Goal: Information Seeking & Learning: Find specific page/section

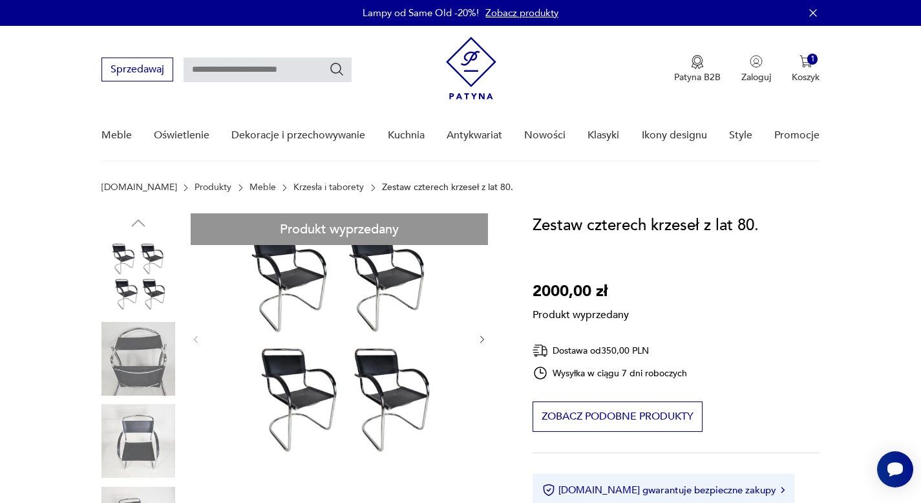
drag, startPoint x: 539, startPoint y: 225, endPoint x: 550, endPoint y: 224, distance: 11.1
click at [550, 224] on h1 "Zestaw czterech krzeseł z lat 80." at bounding box center [645, 225] width 226 height 25
drag, startPoint x: 536, startPoint y: 225, endPoint x: 775, endPoint y: 219, distance: 239.1
click at [775, 219] on div "Zestaw czterech krzeseł z lat 80. 2000,00 zł Produkt wyprzedany Dostawa od 350,…" at bounding box center [675, 383] width 287 height 341
copy h1 "Zestaw czterech krzeseł z lat 80."
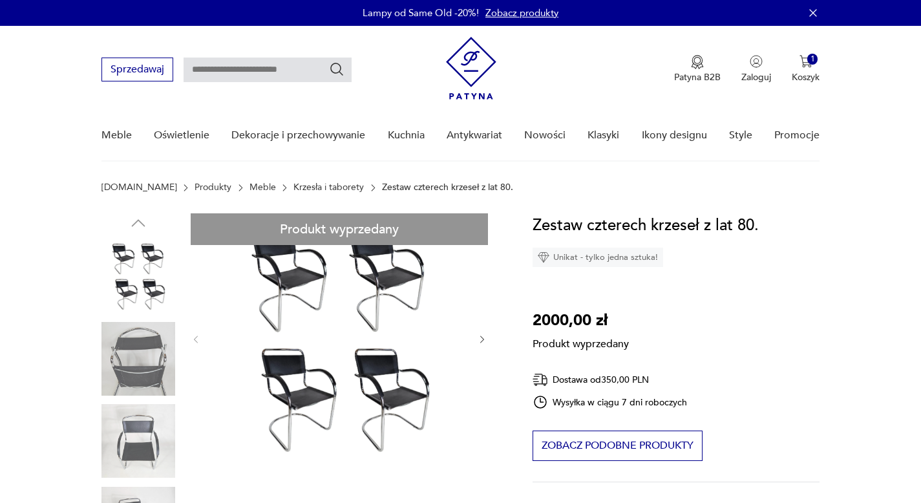
click at [472, 70] on img at bounding box center [471, 68] width 50 height 63
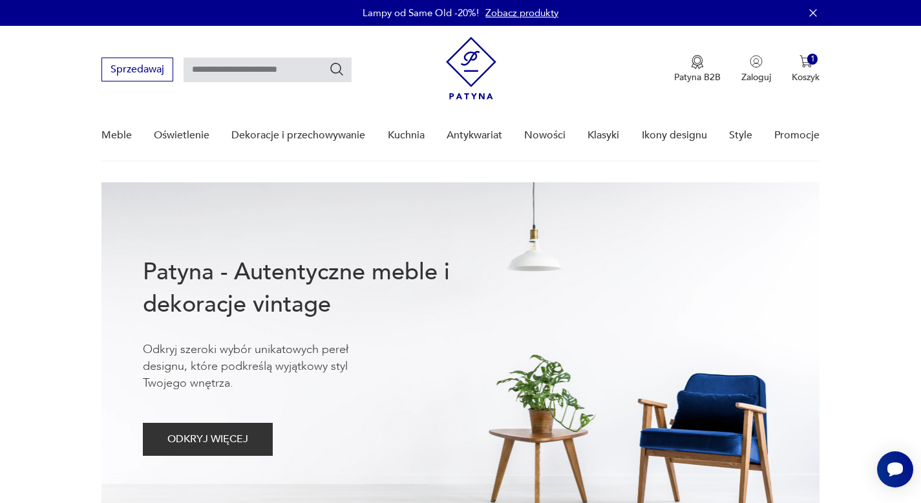
click at [234, 63] on input "text" at bounding box center [267, 69] width 168 height 25
type input "**********"
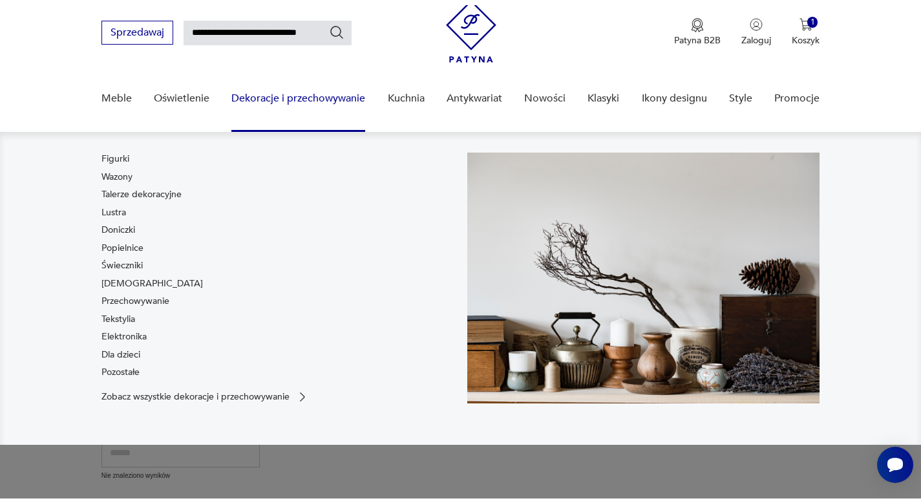
scroll to position [54, 0]
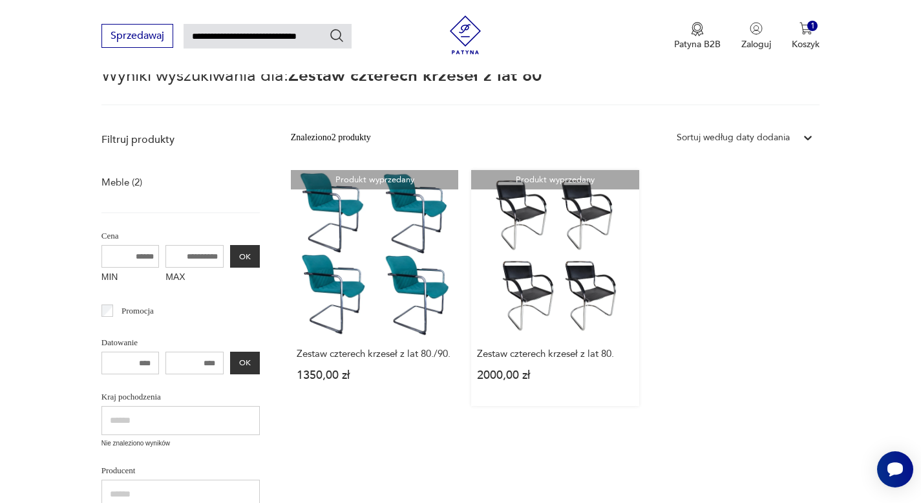
click at [554, 236] on link "Produkt wyprzedany Zestaw czterech krzeseł z lat 80. 2000,00 zł" at bounding box center [555, 288] width 168 height 236
